Goal: Use online tool/utility: Use online tool/utility

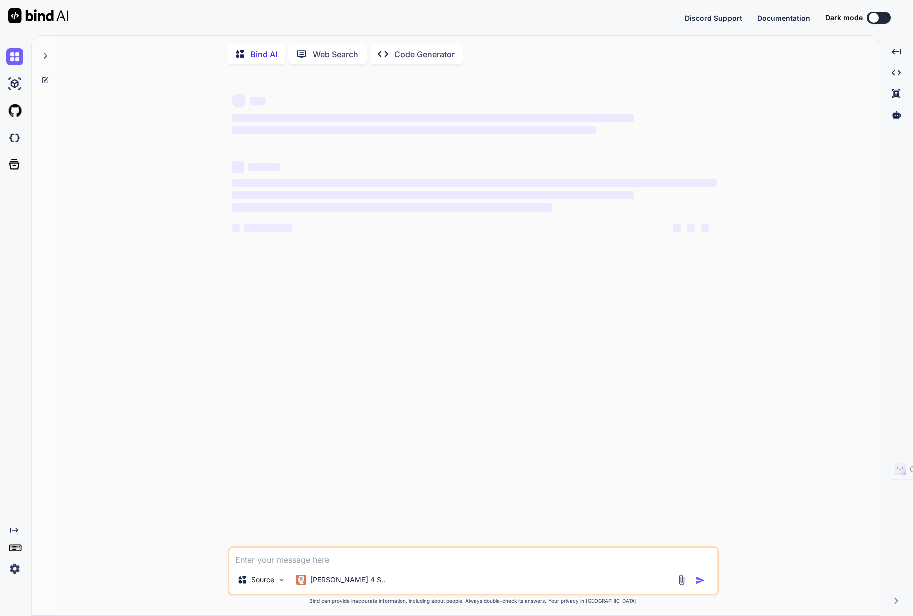
click at [12, 567] on img at bounding box center [14, 568] width 17 height 17
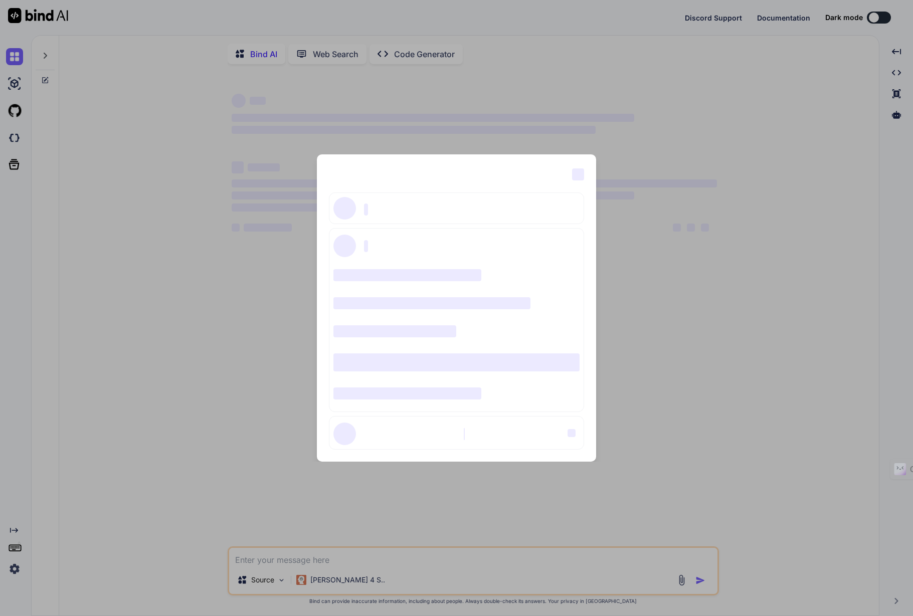
click at [125, 407] on div "‌ ‌ ‌ ‌ ‌ ‌ ‌ ‌ ‌ ‌ ‌ ‌ ‌ ‌ ‌" at bounding box center [456, 308] width 913 height 616
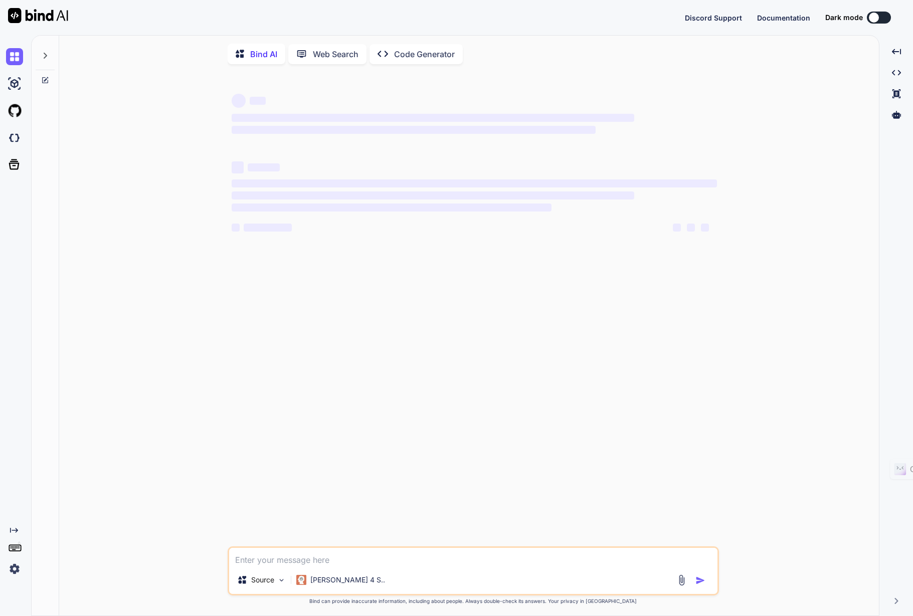
click at [413, 57] on p "Code Generator" at bounding box center [424, 54] width 61 height 12
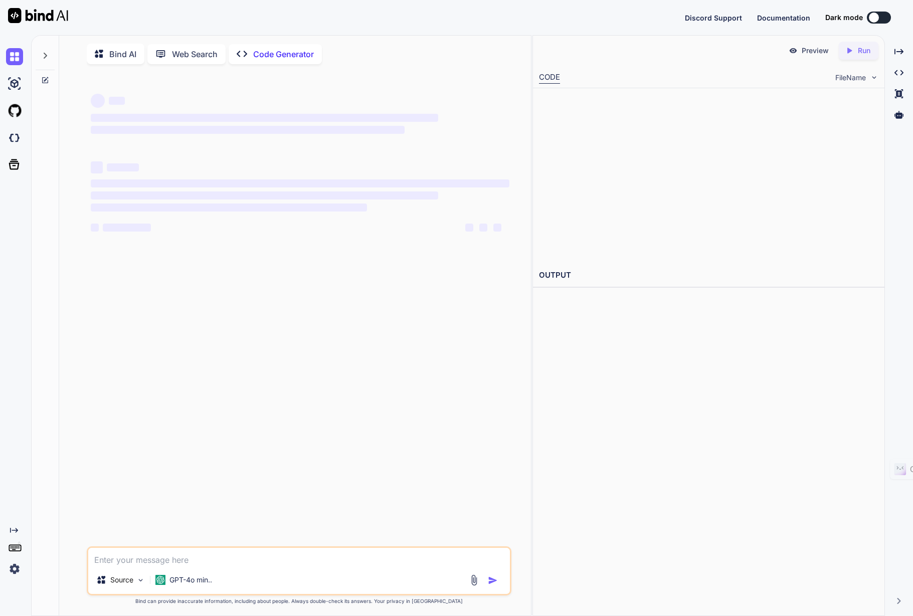
type textarea "x"
click at [11, 139] on img at bounding box center [14, 137] width 17 height 17
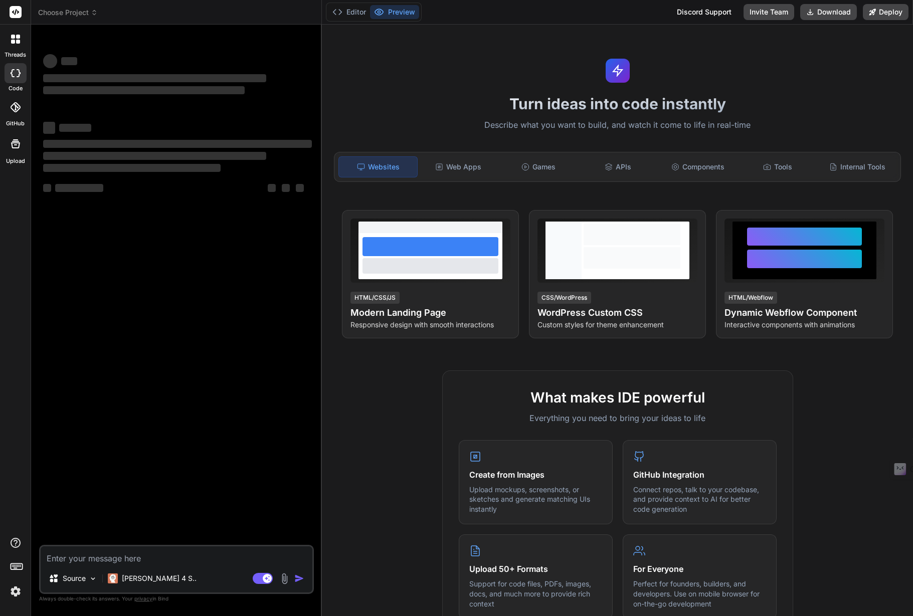
click at [16, 75] on icon at bounding box center [16, 73] width 10 height 8
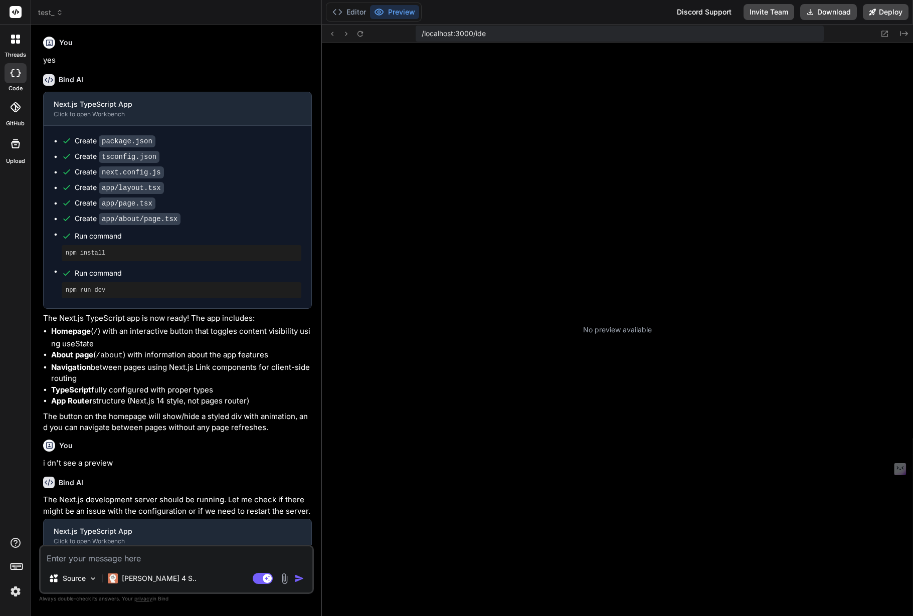
scroll to position [76, 0]
click at [60, 12] on icon at bounding box center [59, 12] width 7 height 7
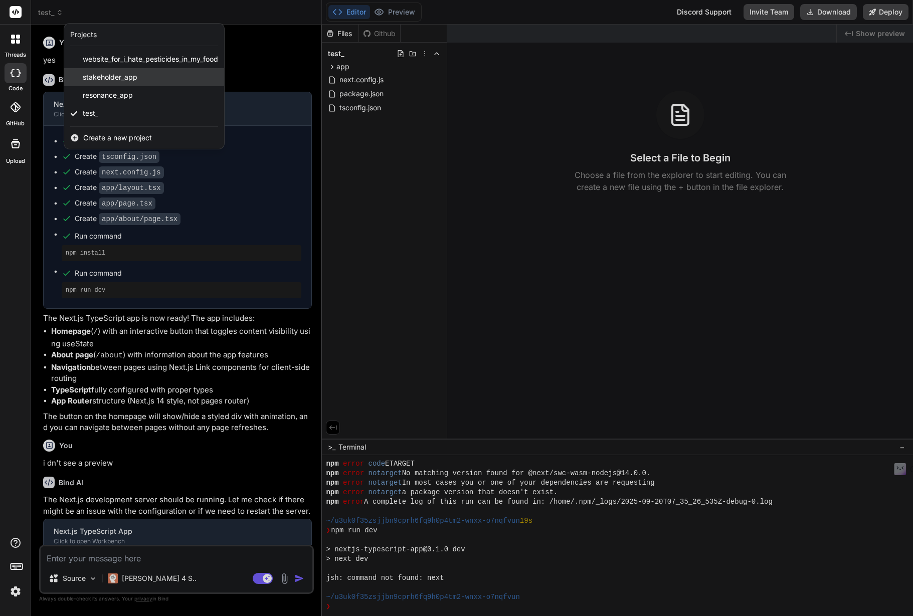
click at [175, 75] on div "stakeholder_app" at bounding box center [144, 77] width 160 height 18
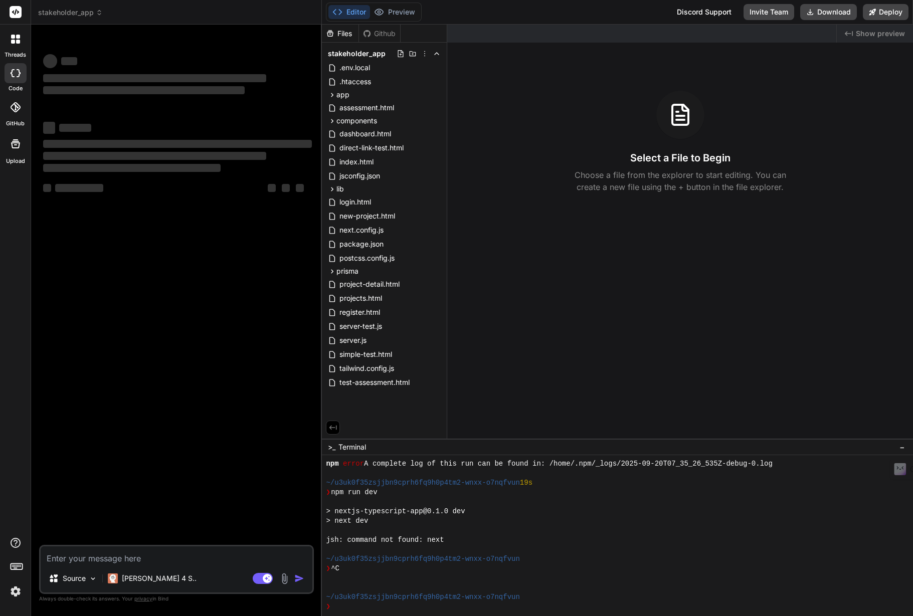
click at [155, 351] on div "‌ ‌ ‌ ‌ ‌ ‌ ‌ ‌ ‌ ‌ ‌ ‌ ‌ ‌" at bounding box center [177, 289] width 273 height 512
click at [91, 578] on img at bounding box center [93, 578] width 9 height 9
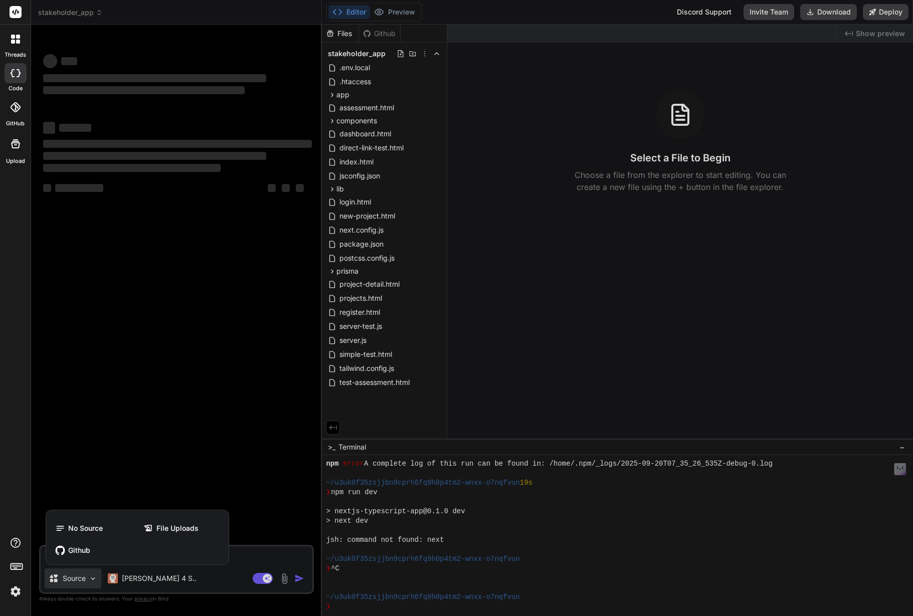
click at [233, 465] on div at bounding box center [456, 308] width 913 height 616
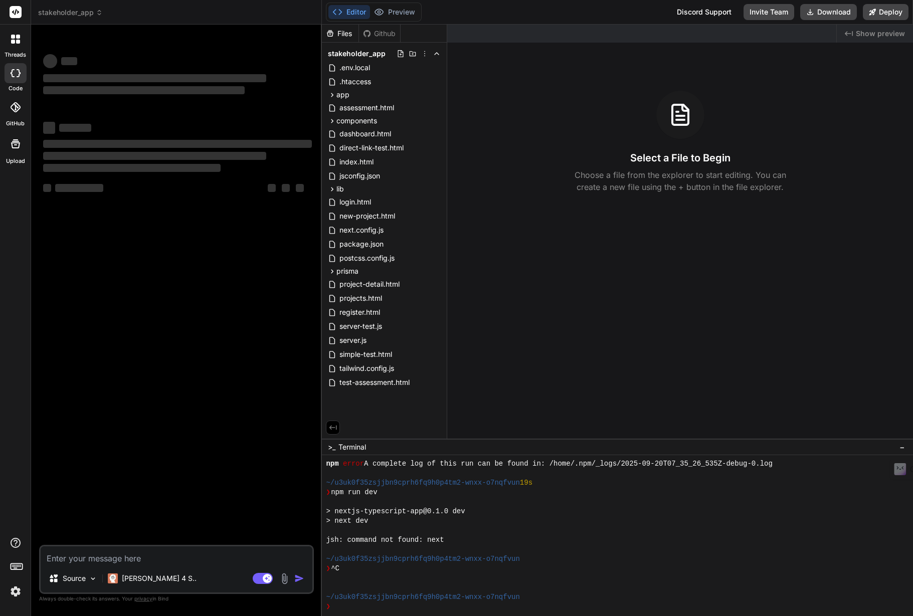
click at [14, 74] on icon at bounding box center [16, 73] width 10 height 8
click at [137, 101] on div "‌ ‌ ‌ ‌ ‌ ‌ ‌ ‌ ‌ ‌ ‌ ‌ ‌ ‌" at bounding box center [177, 129] width 269 height 161
click at [15, 73] on icon at bounding box center [16, 73] width 10 height 8
click at [97, 14] on icon at bounding box center [99, 12] width 7 height 7
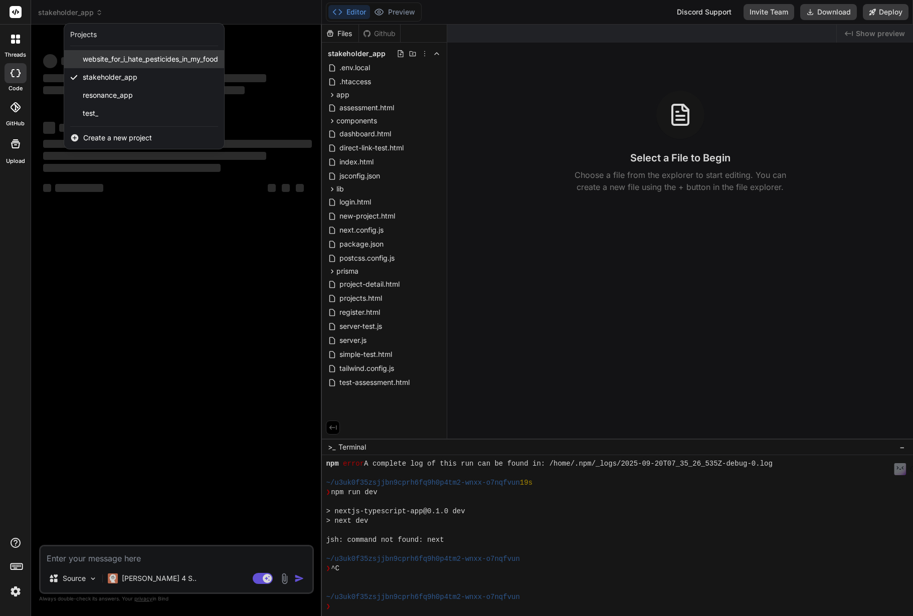
click at [106, 59] on span "website_for_i_hate_pesticides_in_my_food" at bounding box center [150, 59] width 135 height 10
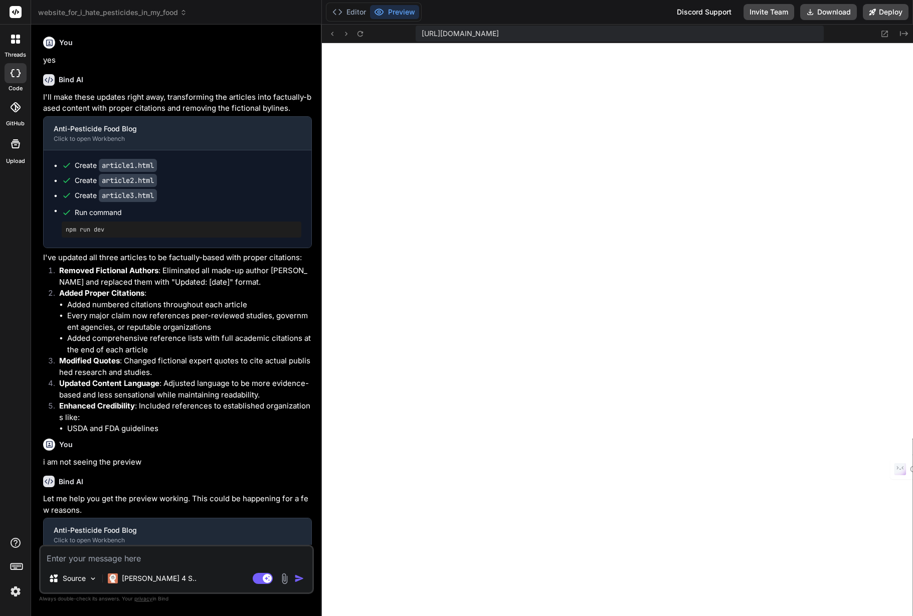
scroll to position [562, 0]
click at [20, 149] on icon at bounding box center [16, 144] width 12 height 12
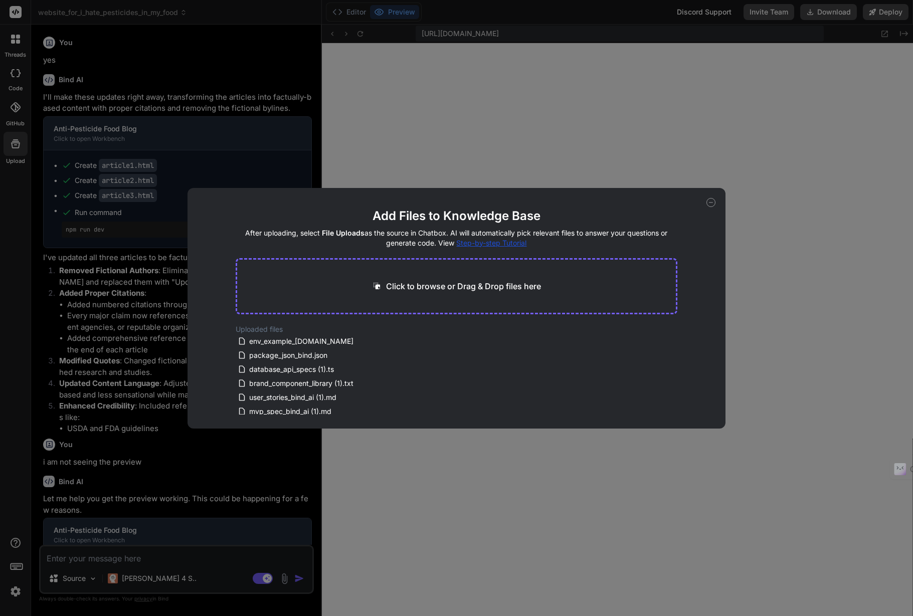
click at [707, 204] on icon at bounding box center [710, 202] width 9 height 9
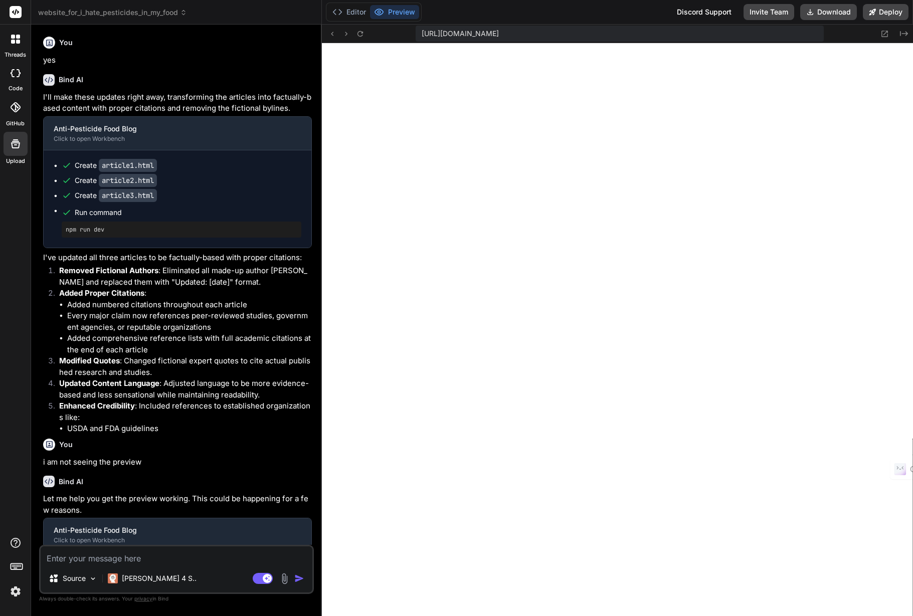
click at [182, 11] on icon at bounding box center [183, 12] width 7 height 7
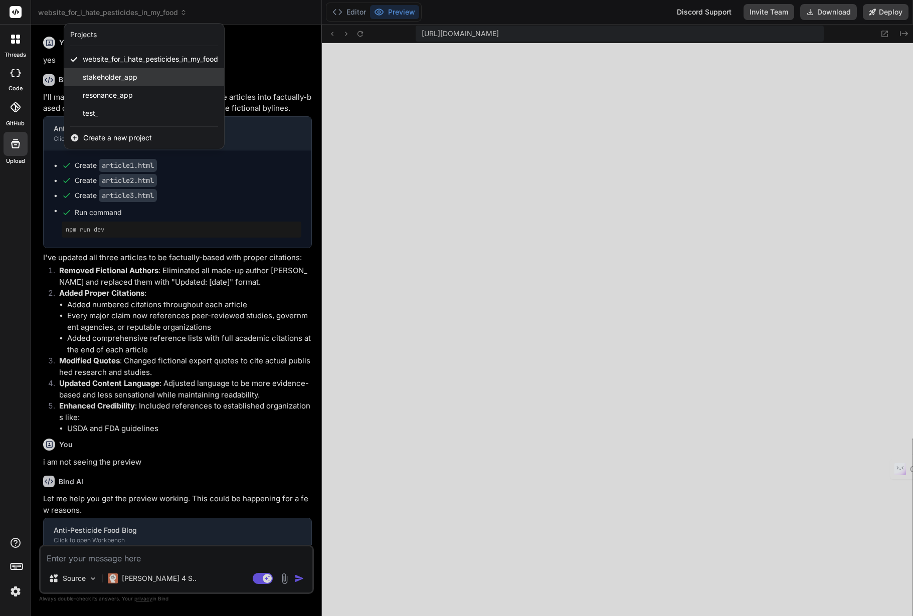
click at [118, 73] on span "stakeholder_app" at bounding box center [110, 77] width 55 height 10
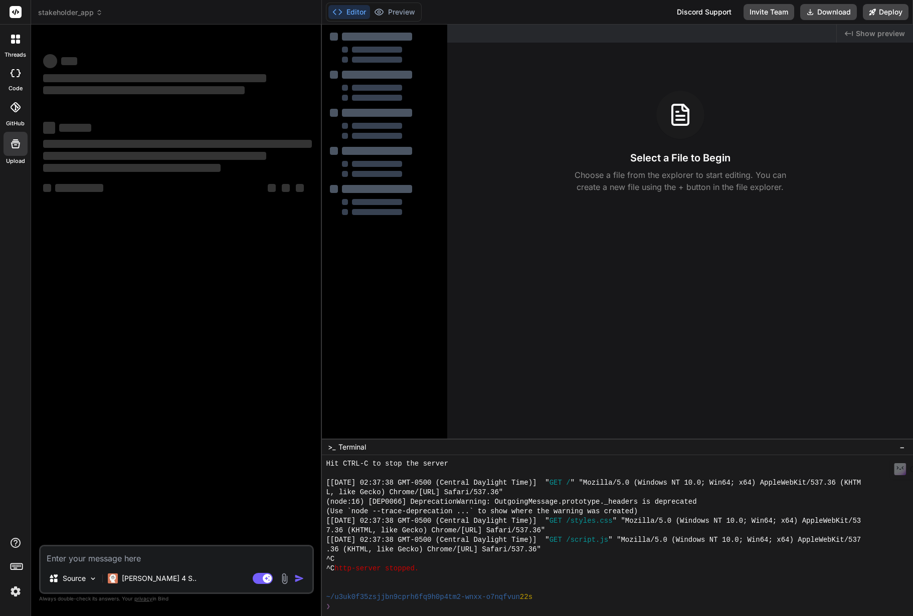
scroll to position [609, 0]
click at [182, 200] on div "‌ ‌ ‌ ‌ ‌ ‌ ‌ ‌ ‌ ‌" at bounding box center [177, 161] width 269 height 90
click at [166, 171] on span "‌" at bounding box center [131, 168] width 177 height 8
click at [93, 13] on span "stakeholder_app" at bounding box center [70, 13] width 65 height 10
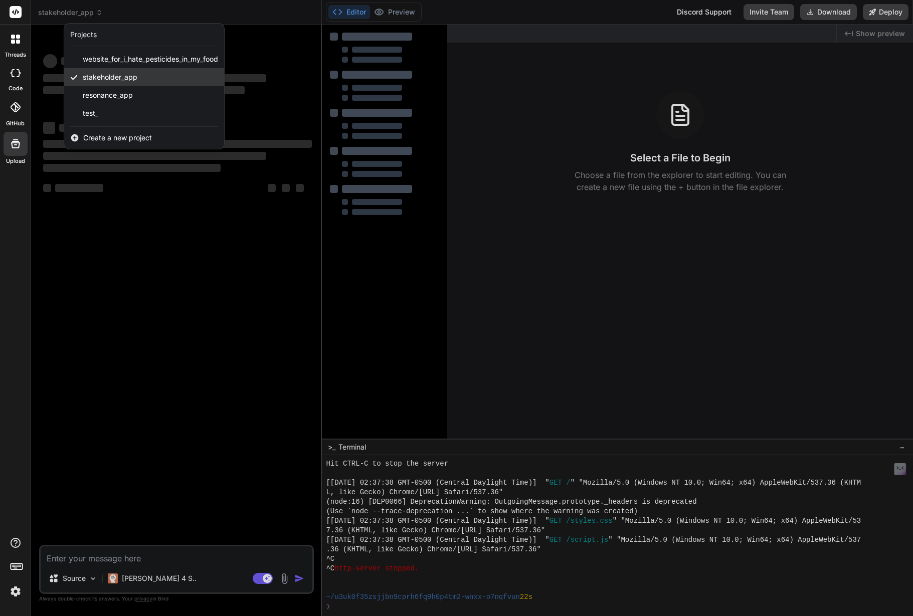
click at [96, 77] on span "stakeholder_app" at bounding box center [110, 77] width 55 height 10
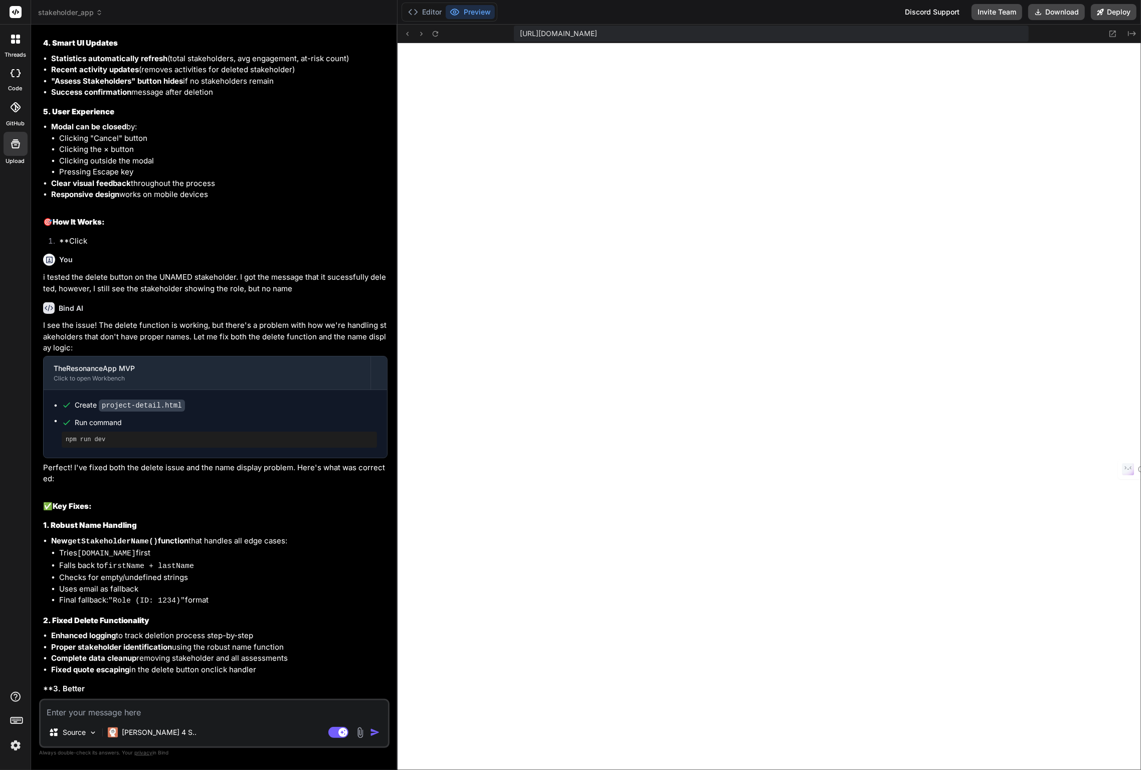
scroll to position [2547, 0]
click at [241, 615] on div "Source Claude 4 S.." at bounding box center [214, 734] width 347 height 24
click at [17, 140] on icon at bounding box center [16, 144] width 12 height 12
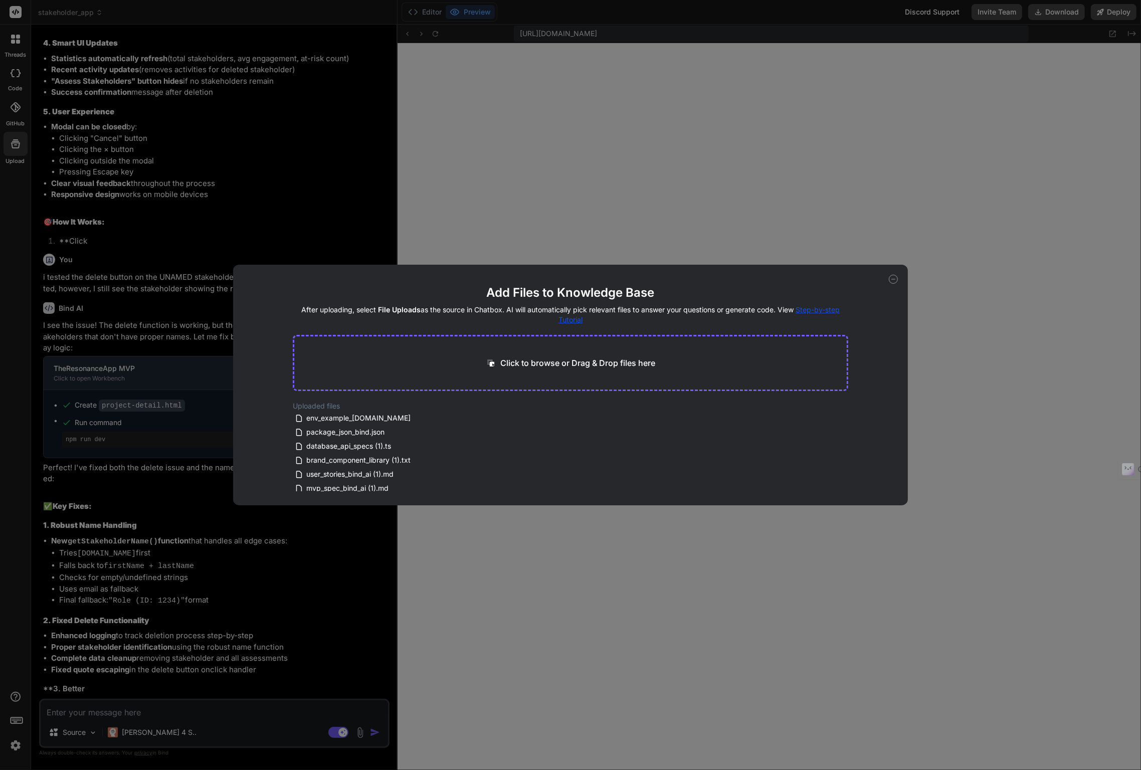
click at [912, 535] on div "Add Files to Knowledge Base After uploading, select File Uploads as the source …" at bounding box center [570, 385] width 1141 height 770
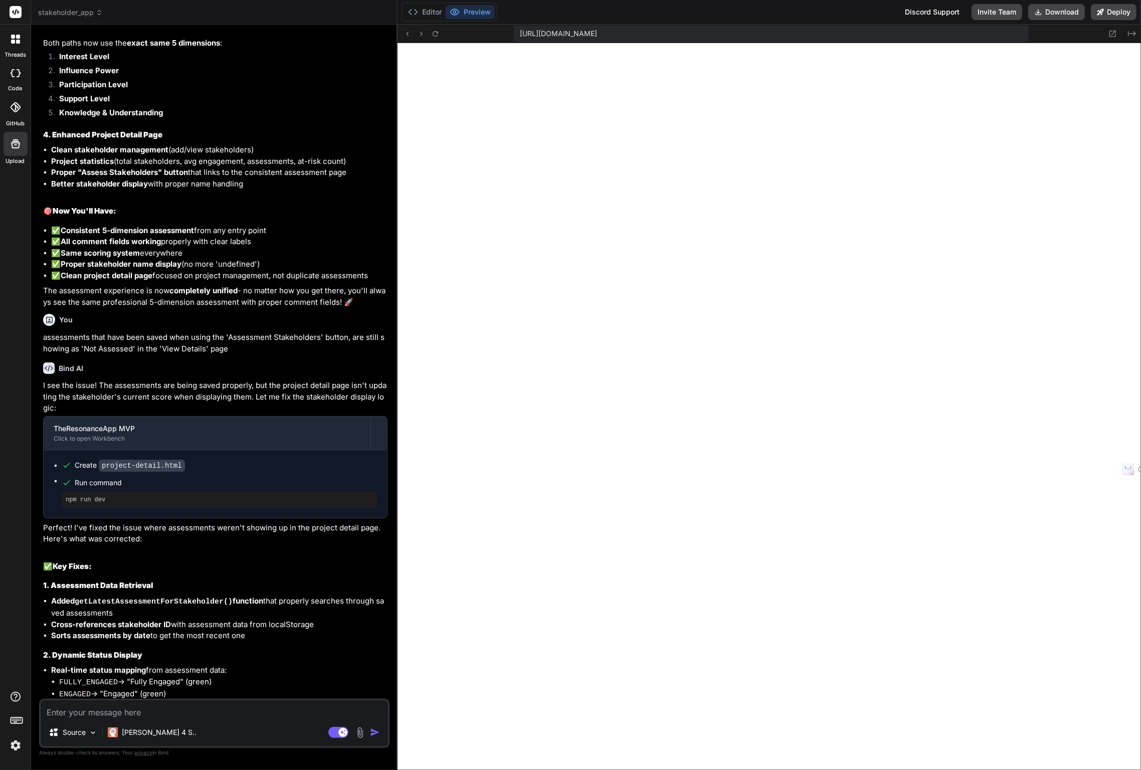
scroll to position [1070, 0]
click at [436, 31] on icon at bounding box center [435, 34] width 9 height 9
click at [435, 36] on icon at bounding box center [436, 34] width 6 height 6
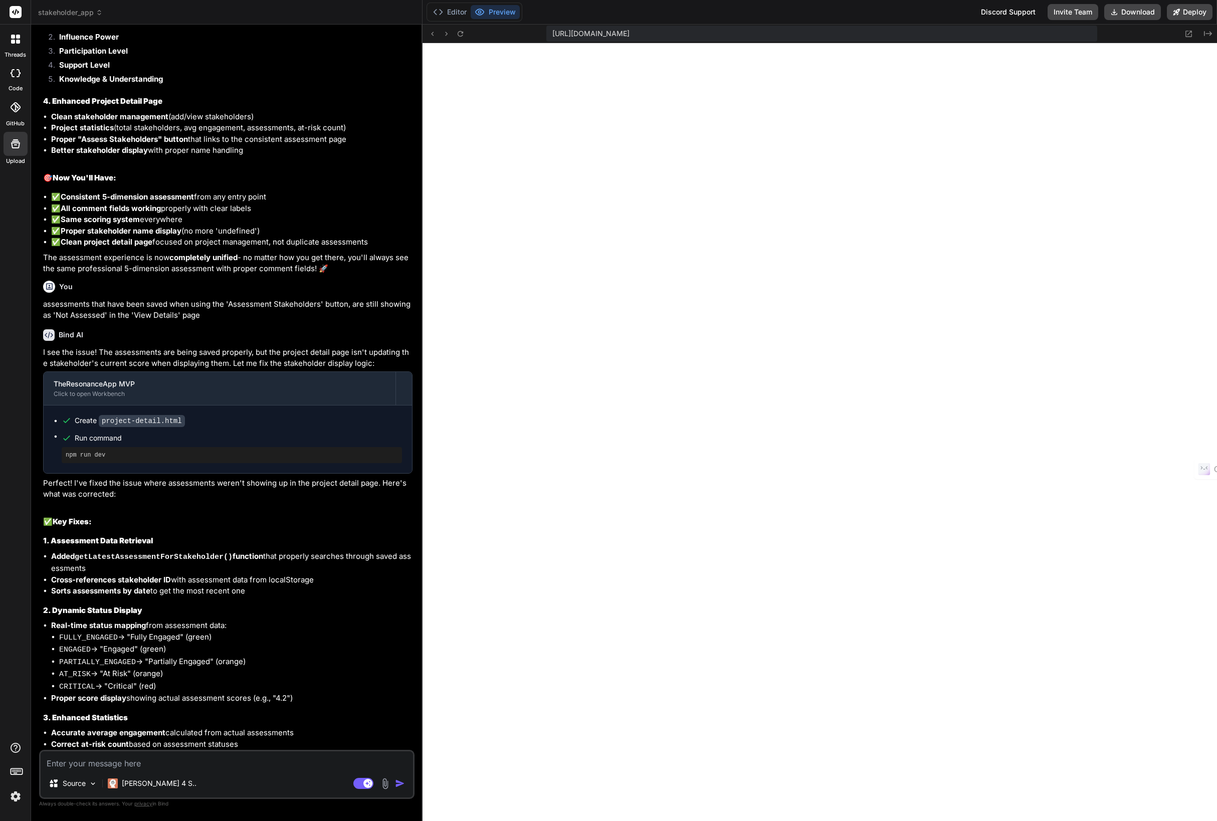
type textarea "x"
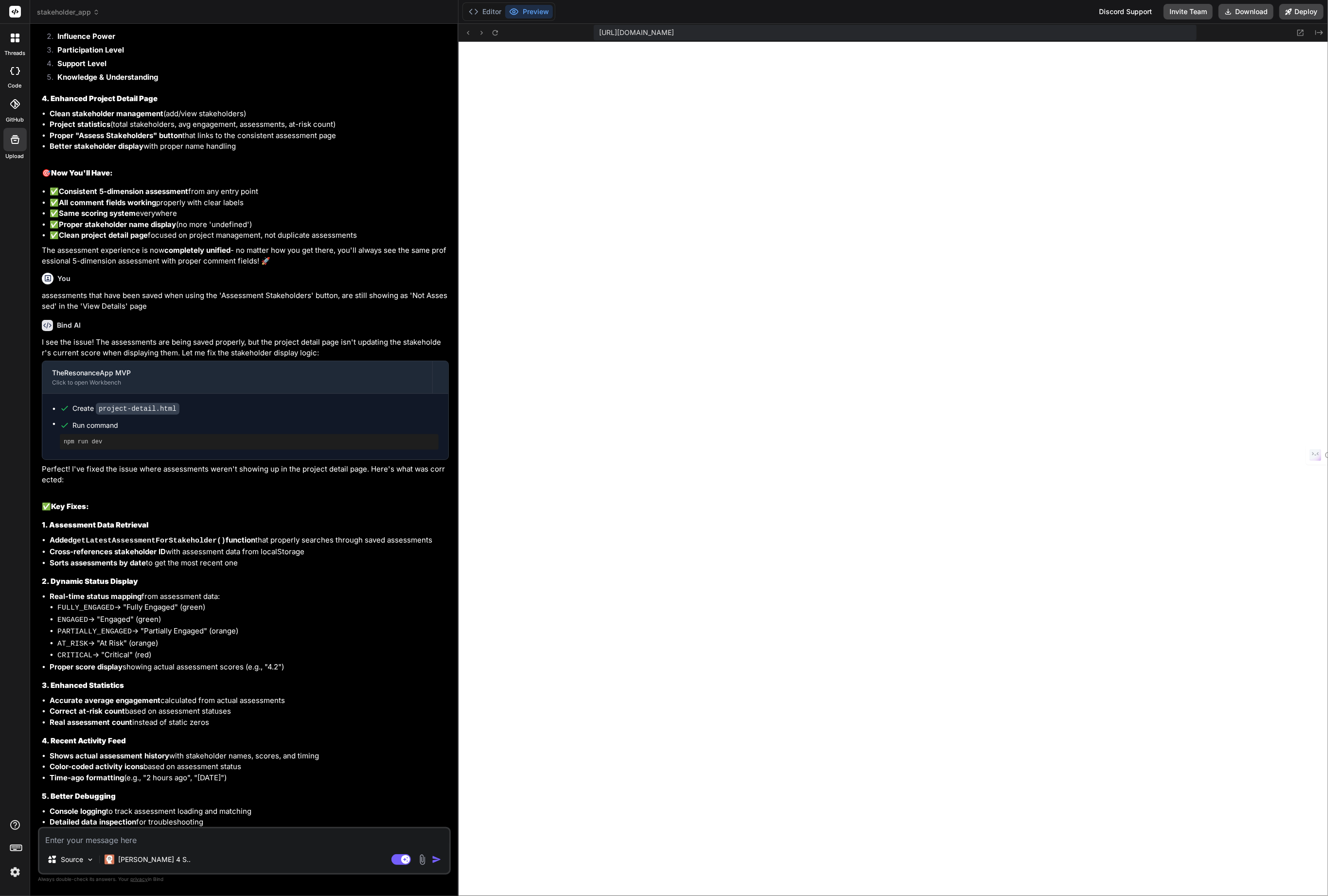
scroll to position [1146, 0]
